Goal: Task Accomplishment & Management: Use online tool/utility

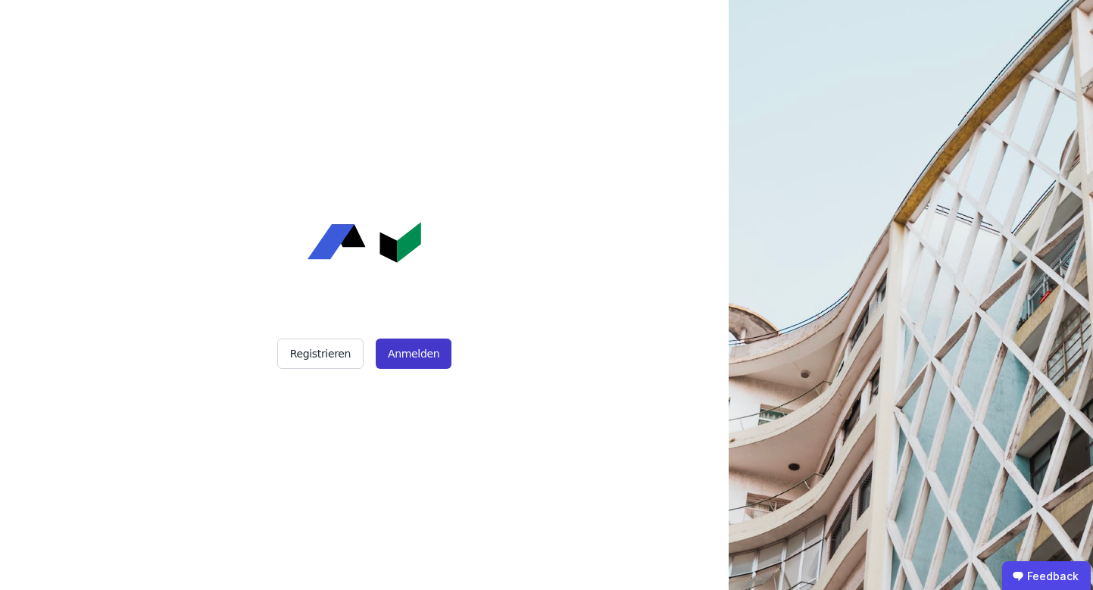
click at [394, 346] on button "Anmelden" at bounding box center [414, 353] width 76 height 30
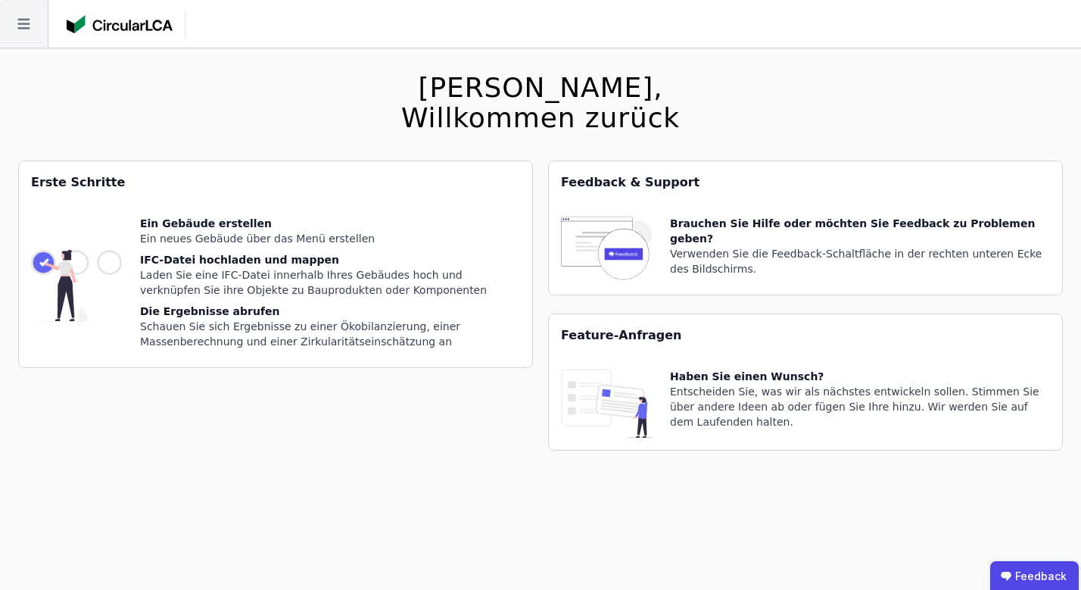
click at [24, 33] on icon at bounding box center [24, 24] width 48 height 48
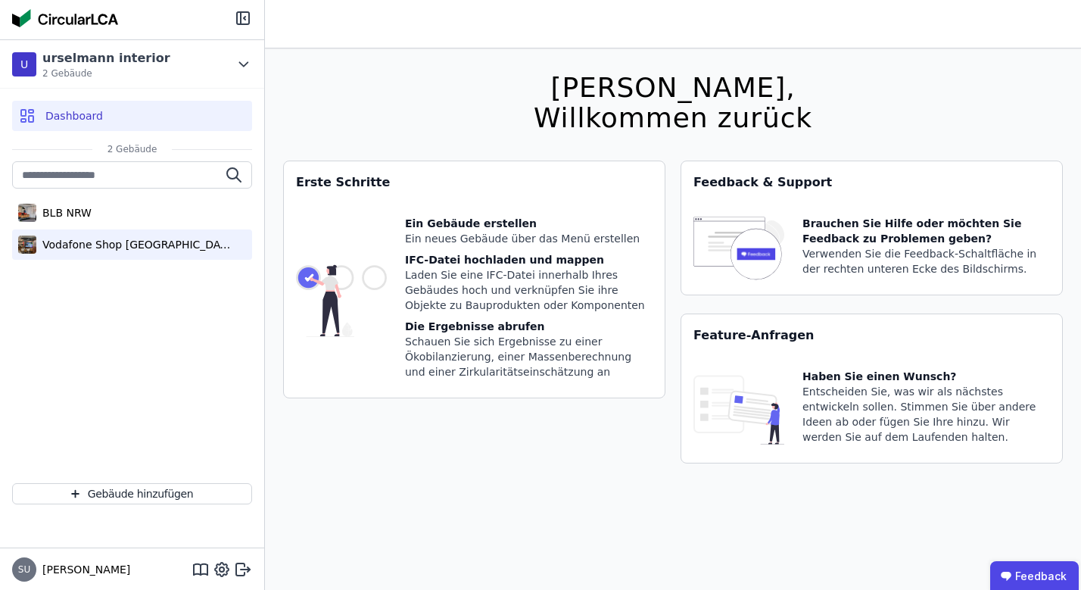
click at [115, 249] on div "Vodafone Shop [GEOGRAPHIC_DATA]" at bounding box center [134, 244] width 197 height 15
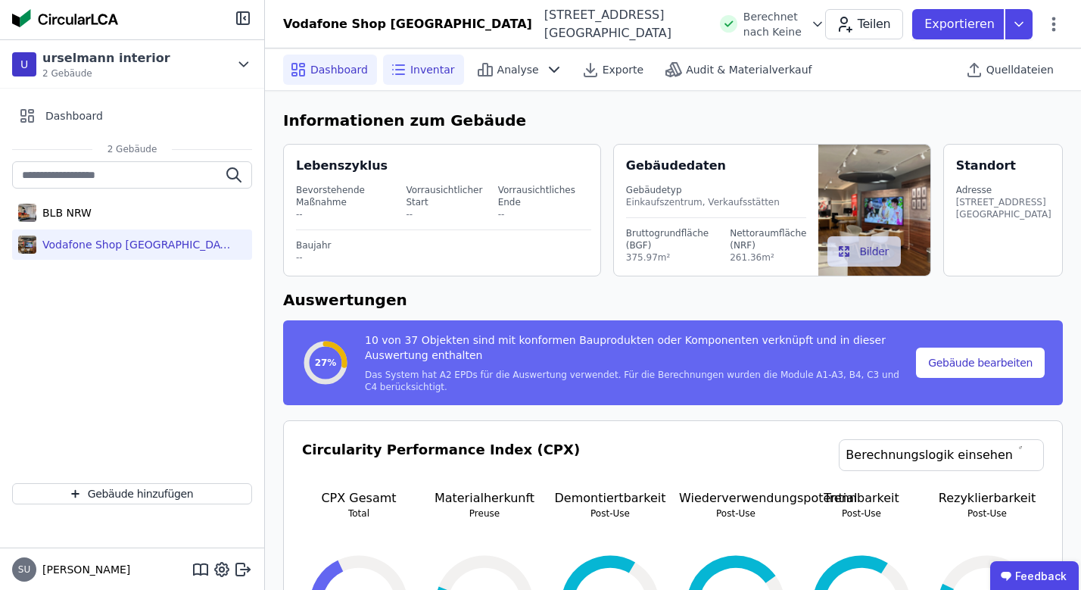
click at [432, 73] on span "Inventar" at bounding box center [432, 69] width 45 height 15
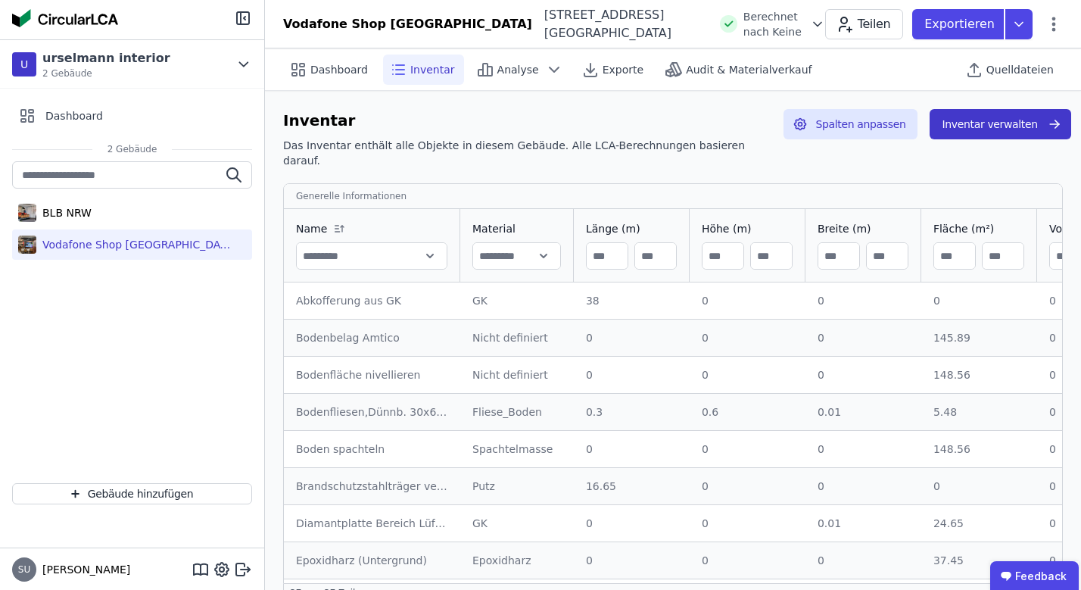
click at [975, 116] on button "Inventar verwalten" at bounding box center [1000, 124] width 141 height 30
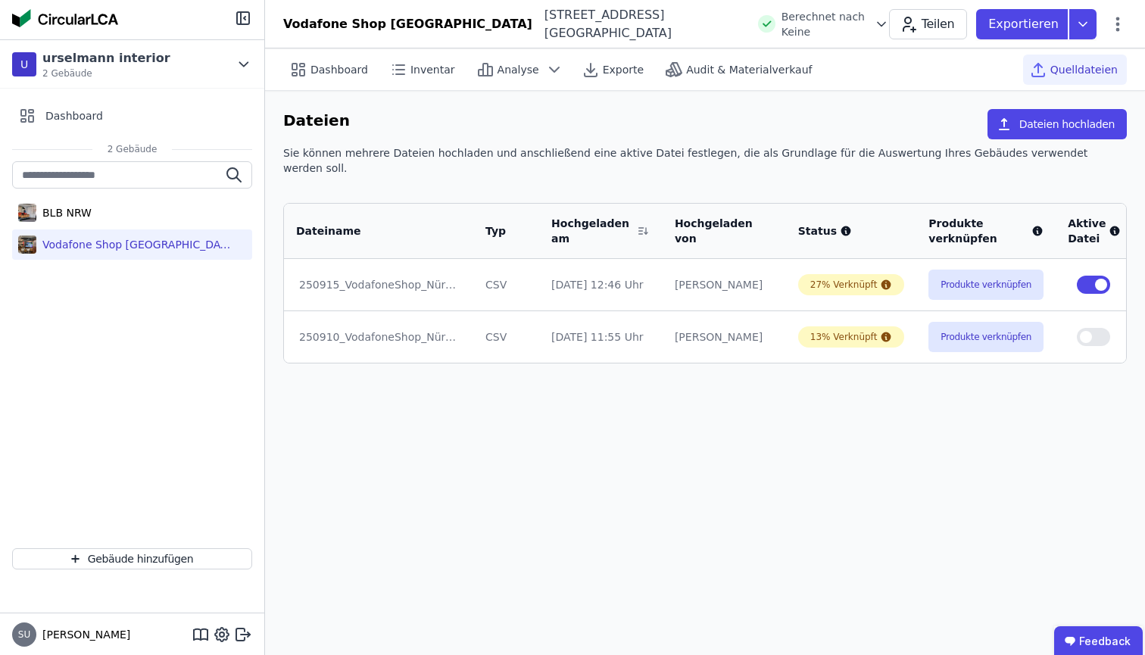
click at [1092, 332] on icon at bounding box center [1153, 336] width 2 height 9
click at [1028, 322] on div "Löschen" at bounding box center [1072, 334] width 151 height 24
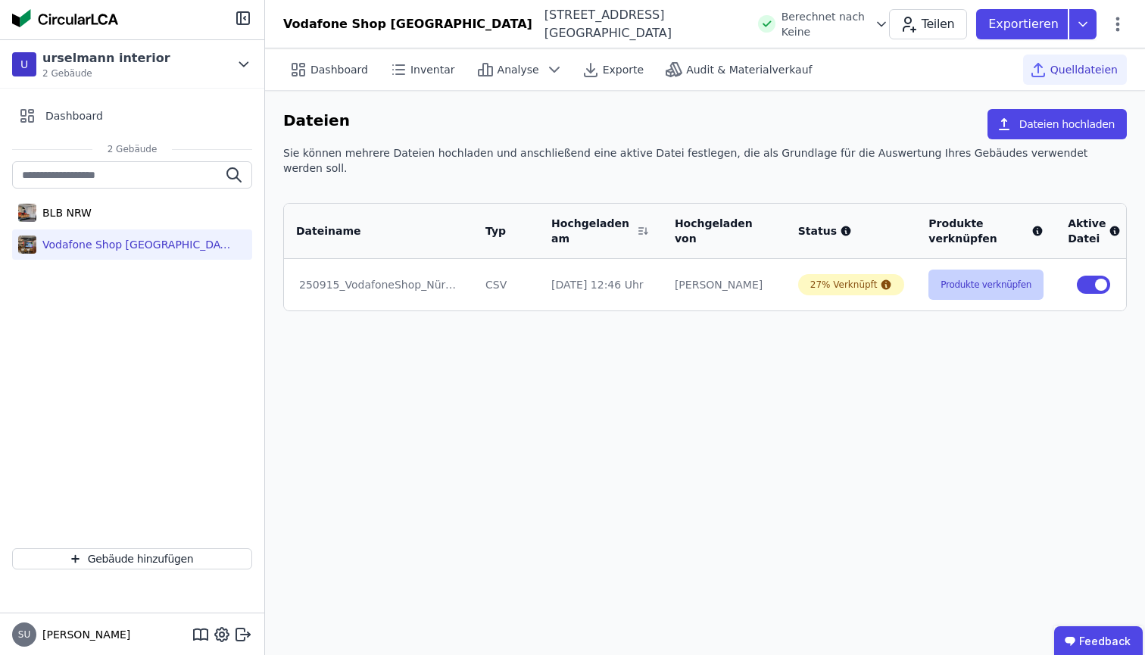
click at [946, 271] on button "Produkte verknüpfen" at bounding box center [985, 285] width 115 height 30
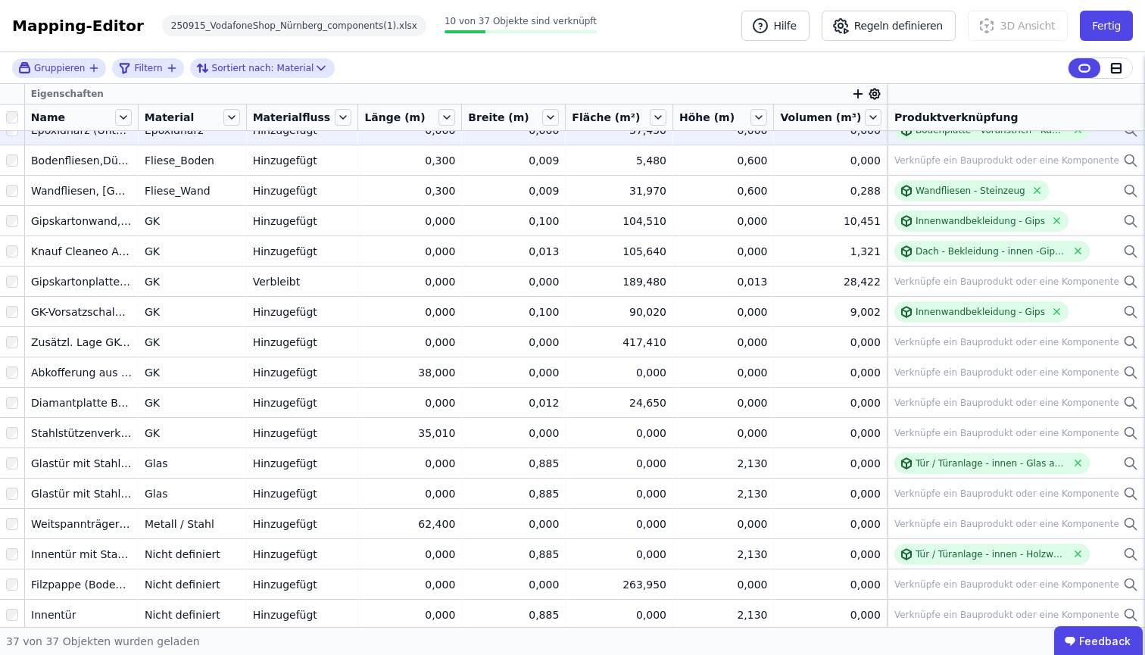
scroll to position [110, 0]
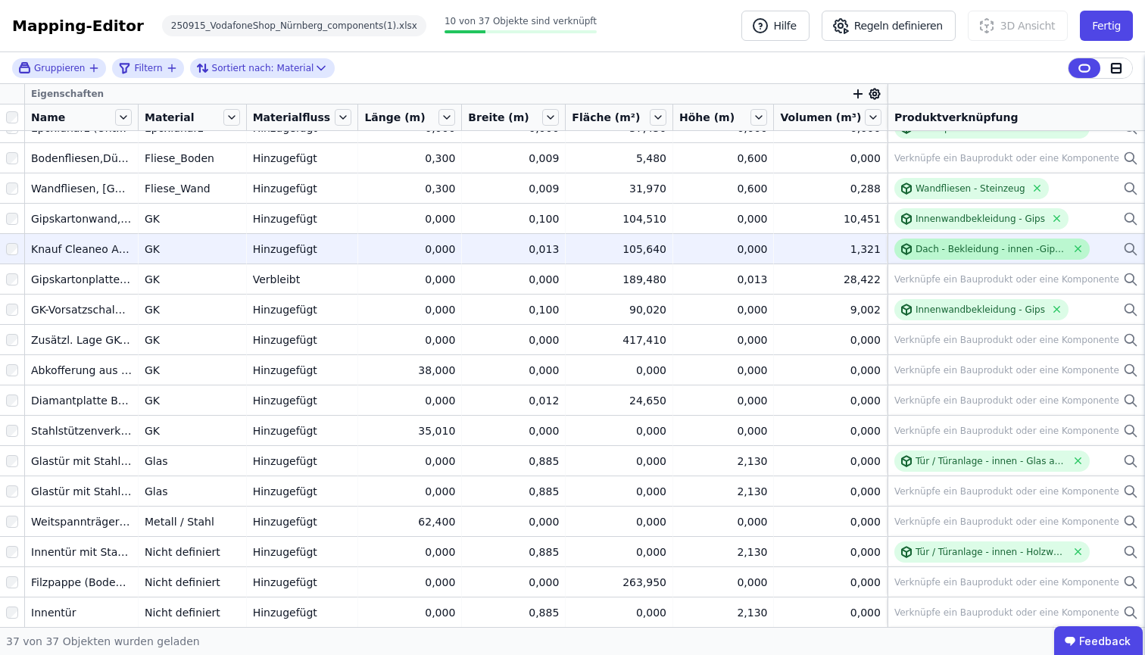
click at [953, 254] on div "Dach - Bekleidung - innen -Gipskarton Lochplatte" at bounding box center [990, 249] width 151 height 12
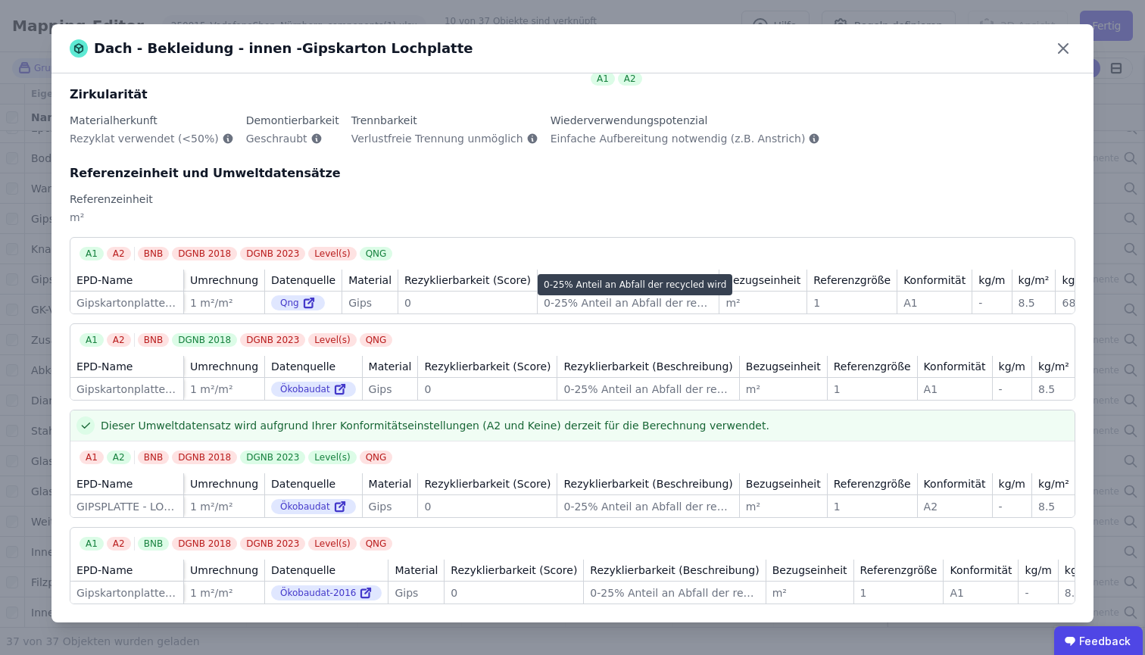
scroll to position [136, 0]
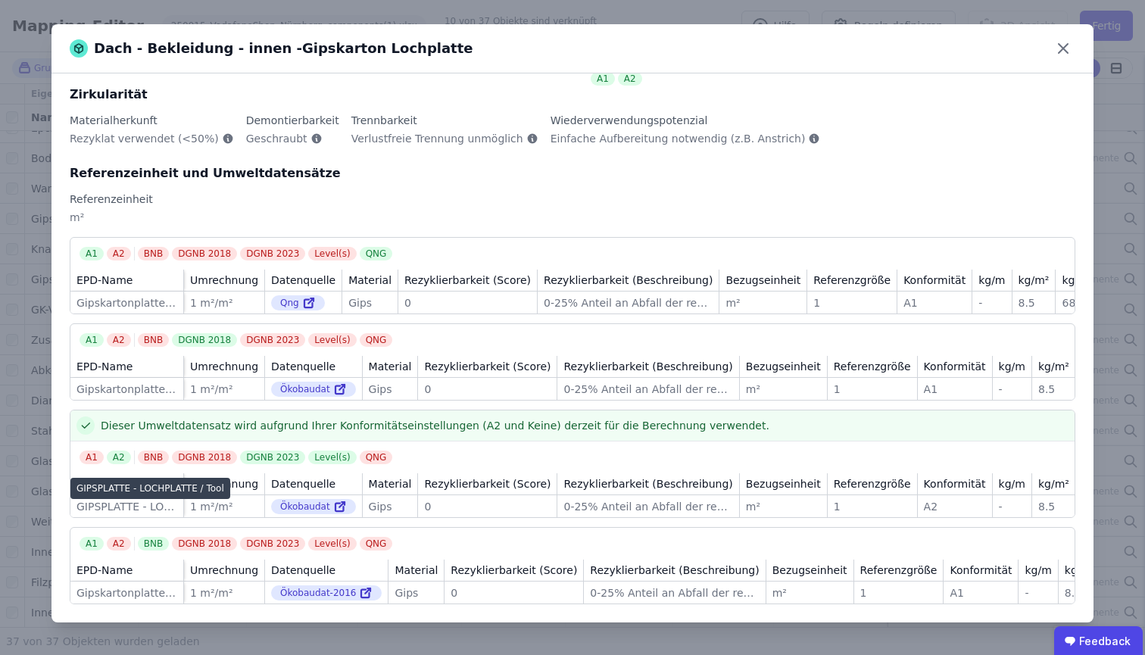
click at [117, 499] on div "GIPSPLATTE - LOCHPLATTE / Tool" at bounding box center [126, 506] width 101 height 15
click at [287, 499] on div "Ökobaudat" at bounding box center [313, 506] width 85 height 15
click at [333, 497] on icon at bounding box center [340, 506] width 14 height 18
click at [526, 2] on div "Dach - Bekleidung - innen -Gipskarton Lochplatte Allgemeine Informationen DIN 2…" at bounding box center [572, 327] width 1145 height 655
click at [1052, 51] on icon at bounding box center [1063, 48] width 24 height 24
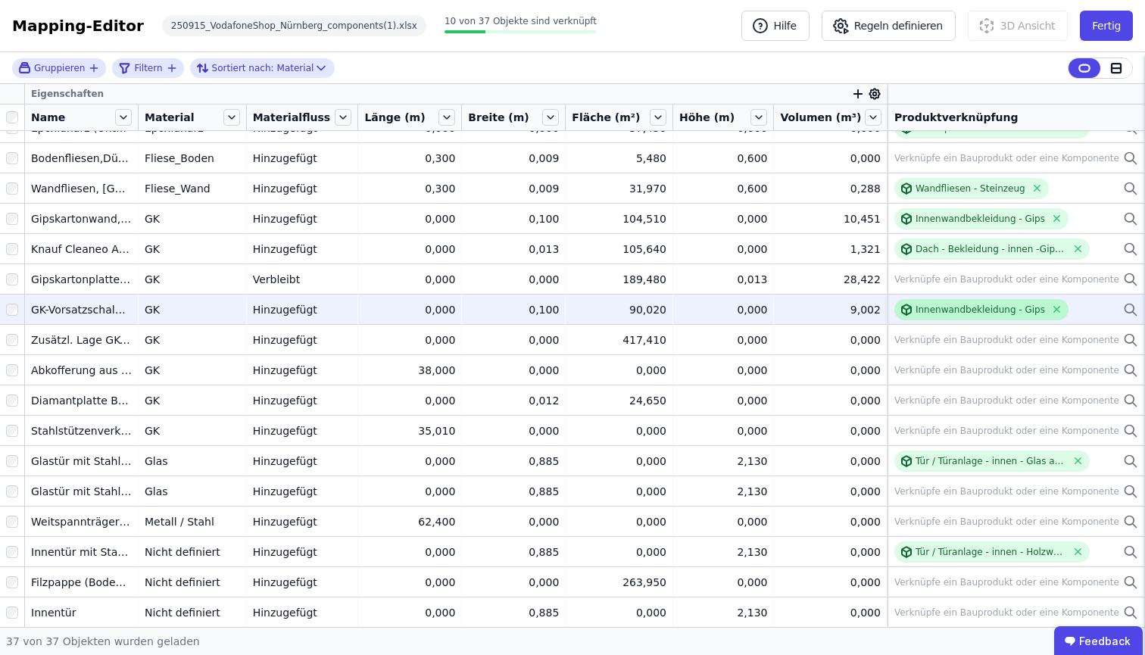
click at [1009, 310] on div "Innenwandbekleidung - Gips" at bounding box center [979, 310] width 129 height 12
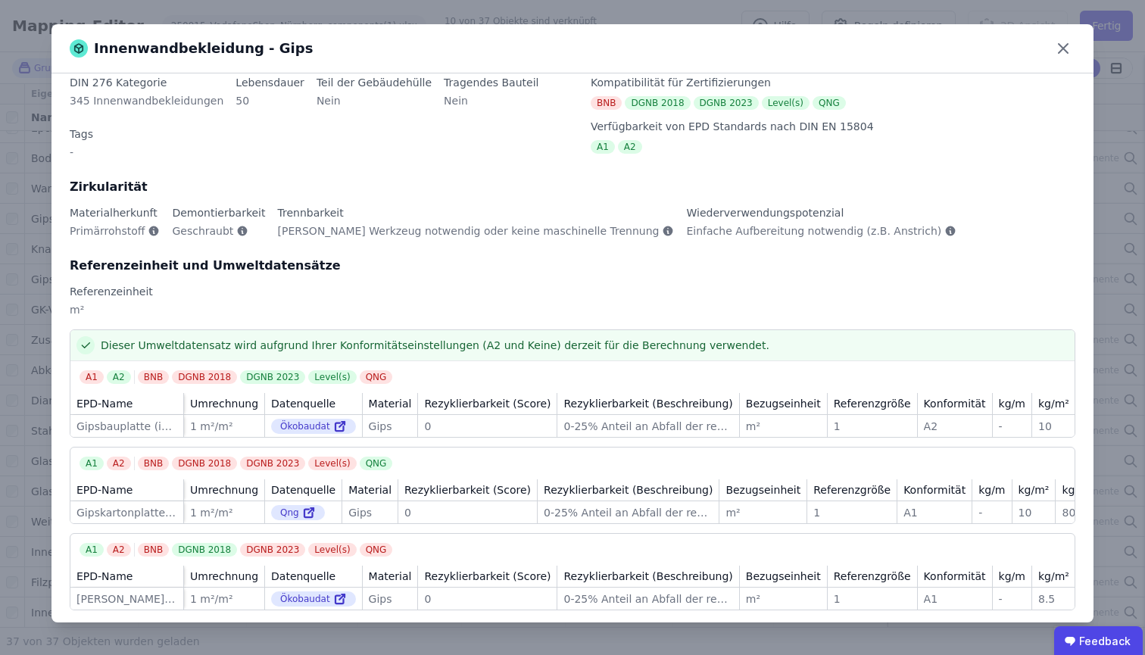
scroll to position [0, 0]
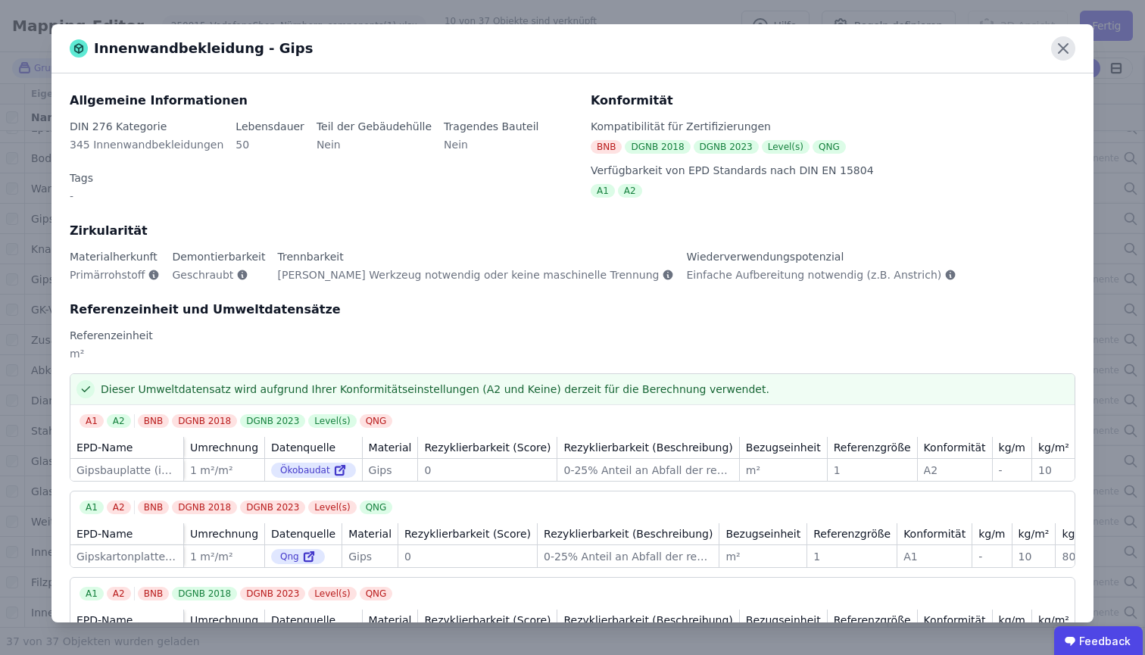
click at [1062, 52] on icon at bounding box center [1063, 48] width 24 height 24
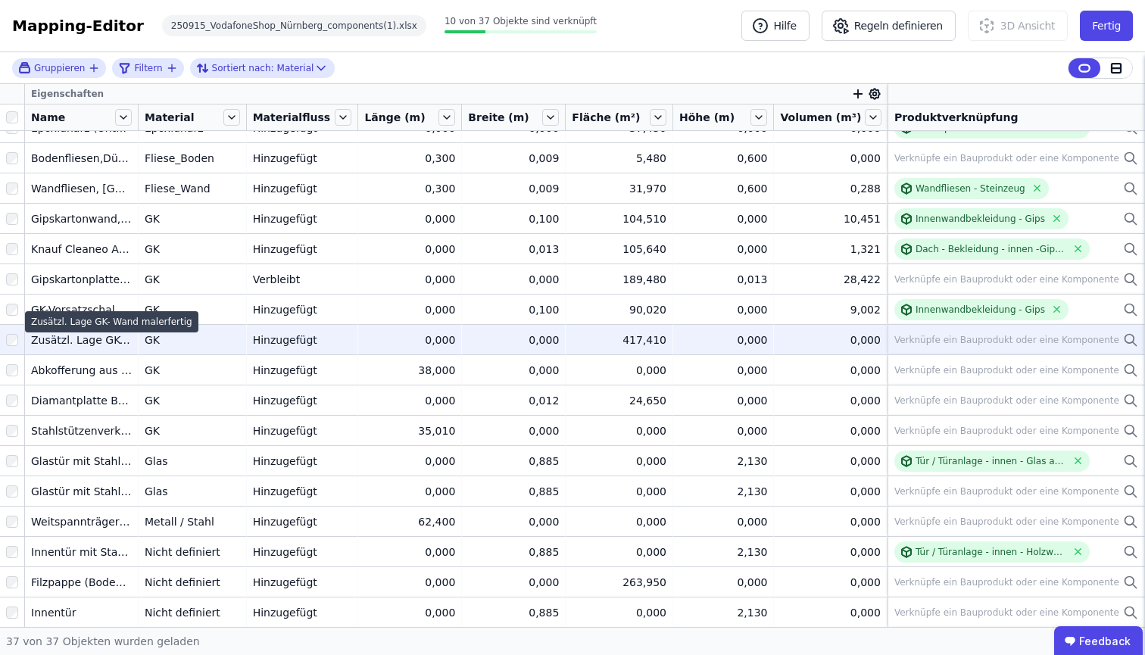
click at [102, 339] on div "Zusätzl. Lage GK- Wand malerfertig" at bounding box center [81, 339] width 101 height 15
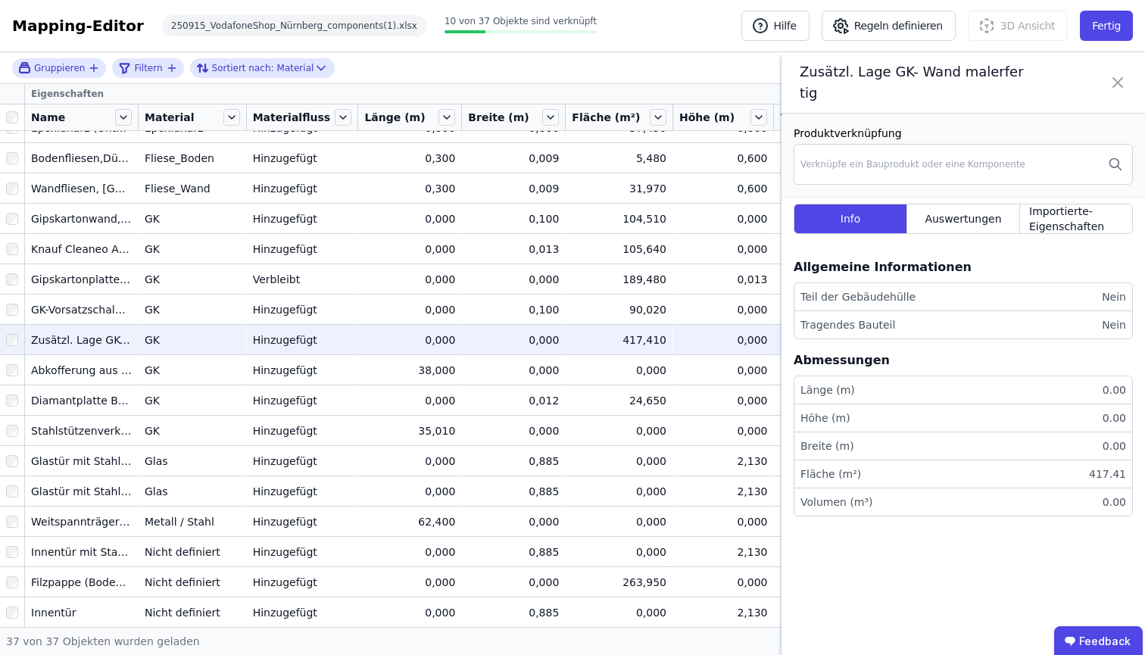
click at [1092, 68] on icon at bounding box center [1118, 82] width 18 height 42
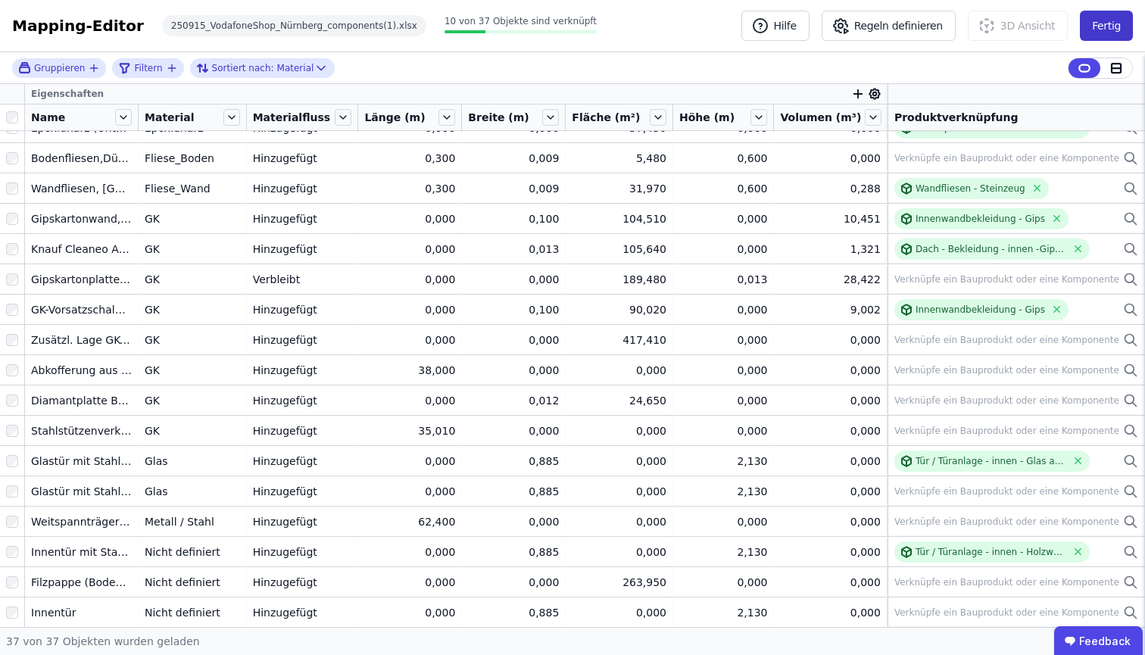
click at [1092, 21] on button "Fertig" at bounding box center [1106, 26] width 53 height 30
